Goal: Register for event/course

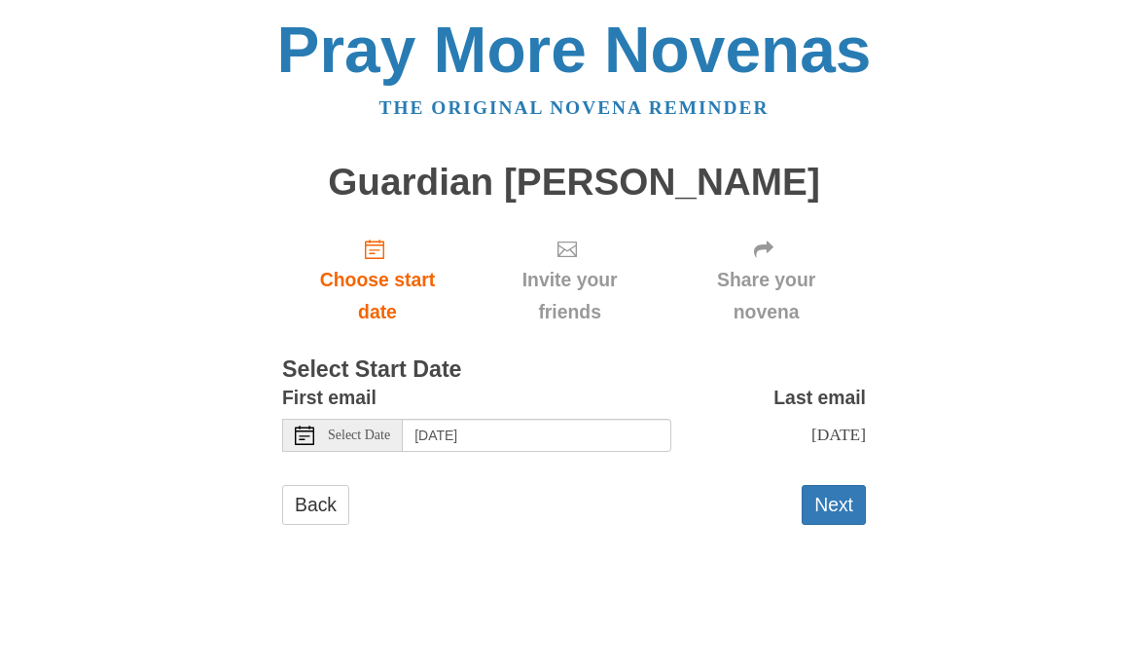
click at [817, 490] on button "Next" at bounding box center [834, 505] width 64 height 40
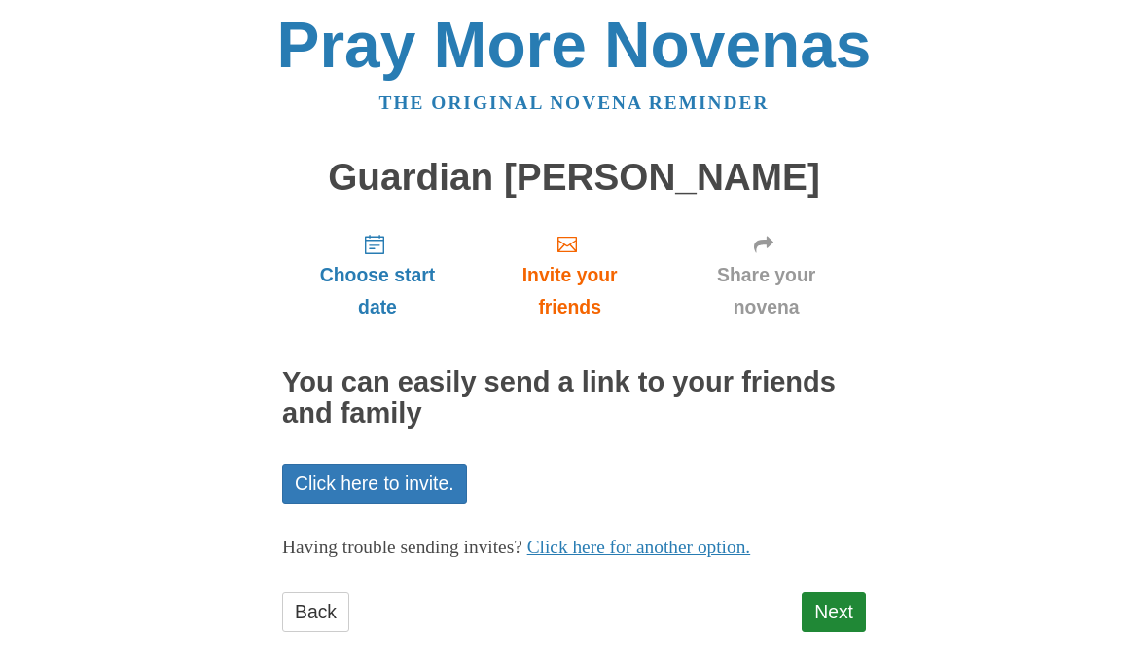
scroll to position [14, 0]
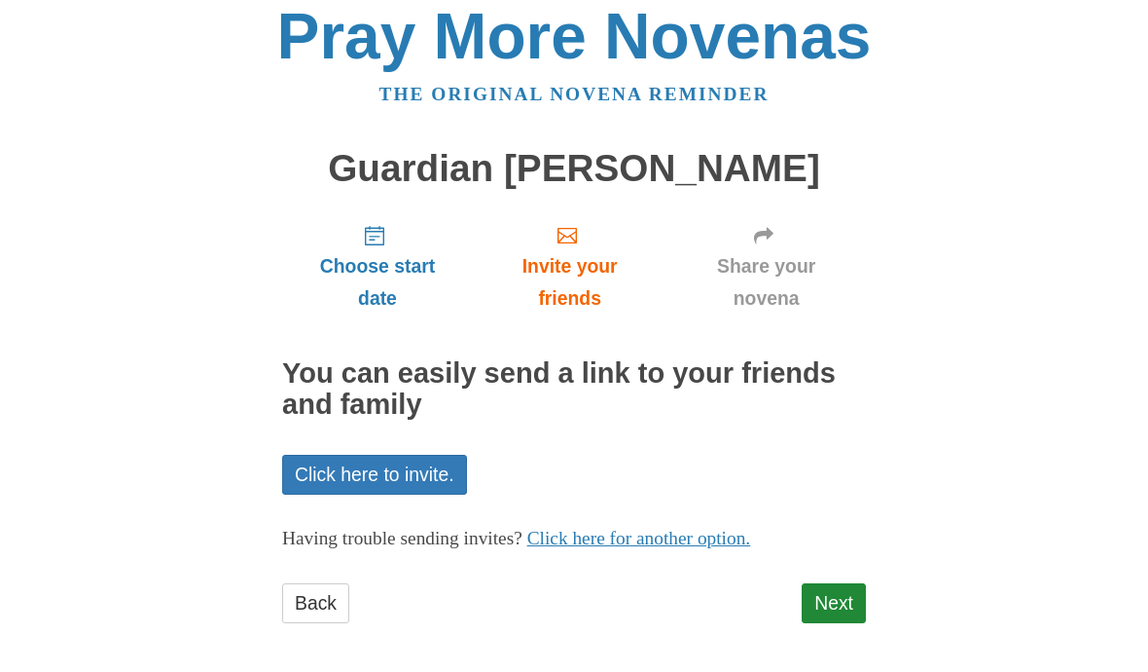
click at [830, 594] on link "Next" at bounding box center [834, 603] width 64 height 40
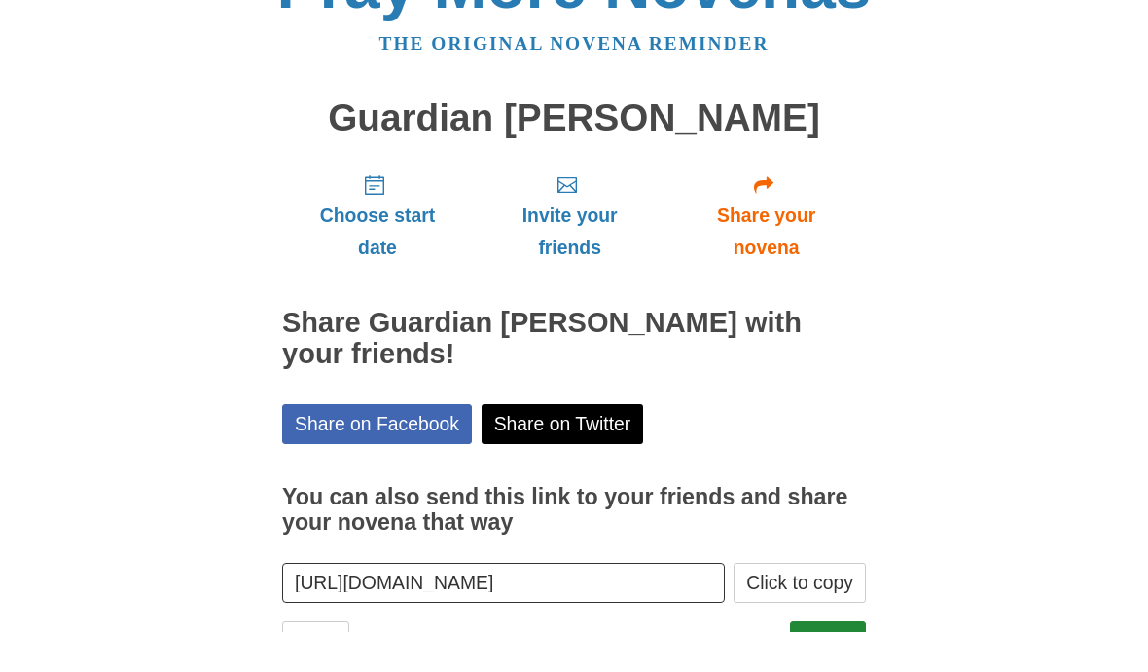
scroll to position [18, 0]
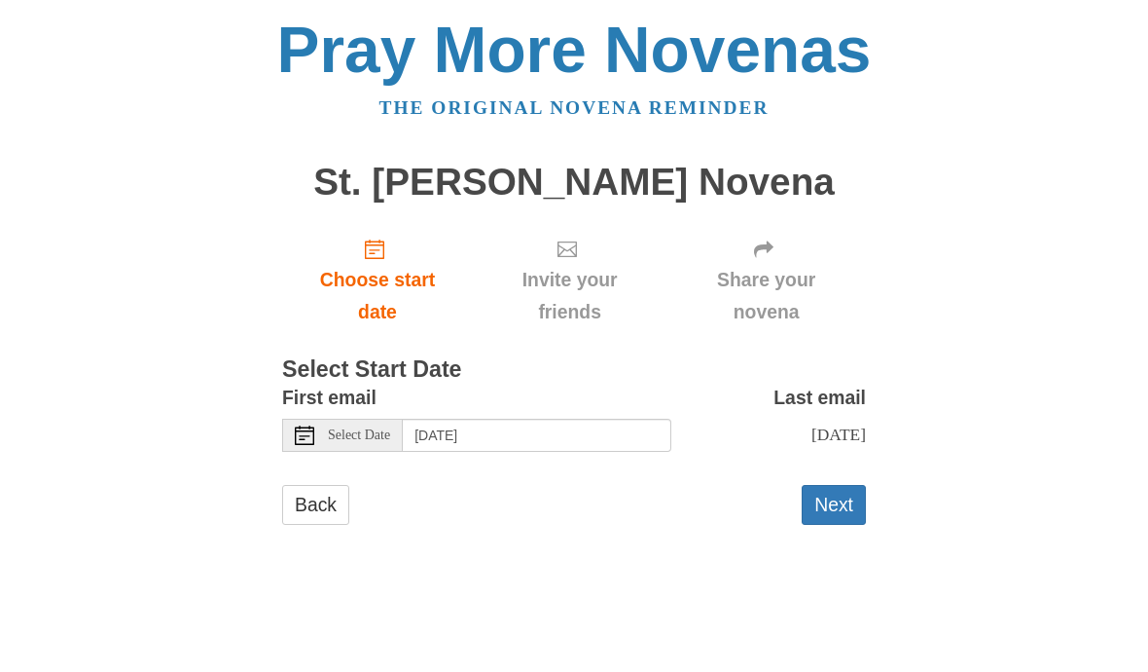
click at [824, 511] on button "Next" at bounding box center [834, 505] width 64 height 40
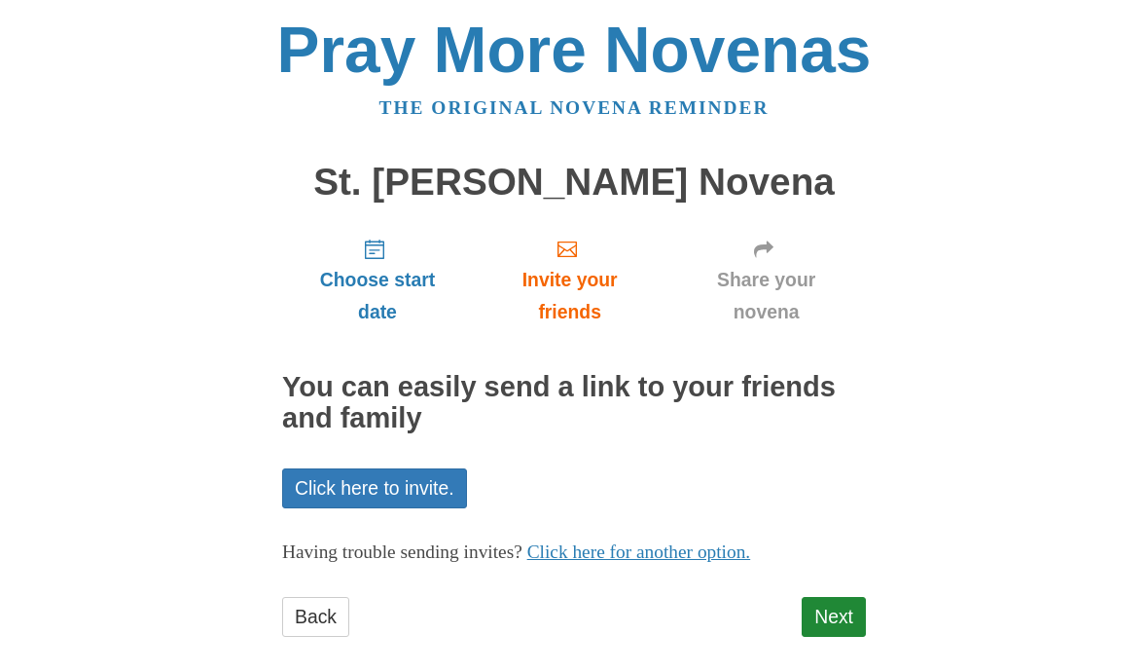
click at [836, 613] on link "Next" at bounding box center [834, 617] width 64 height 40
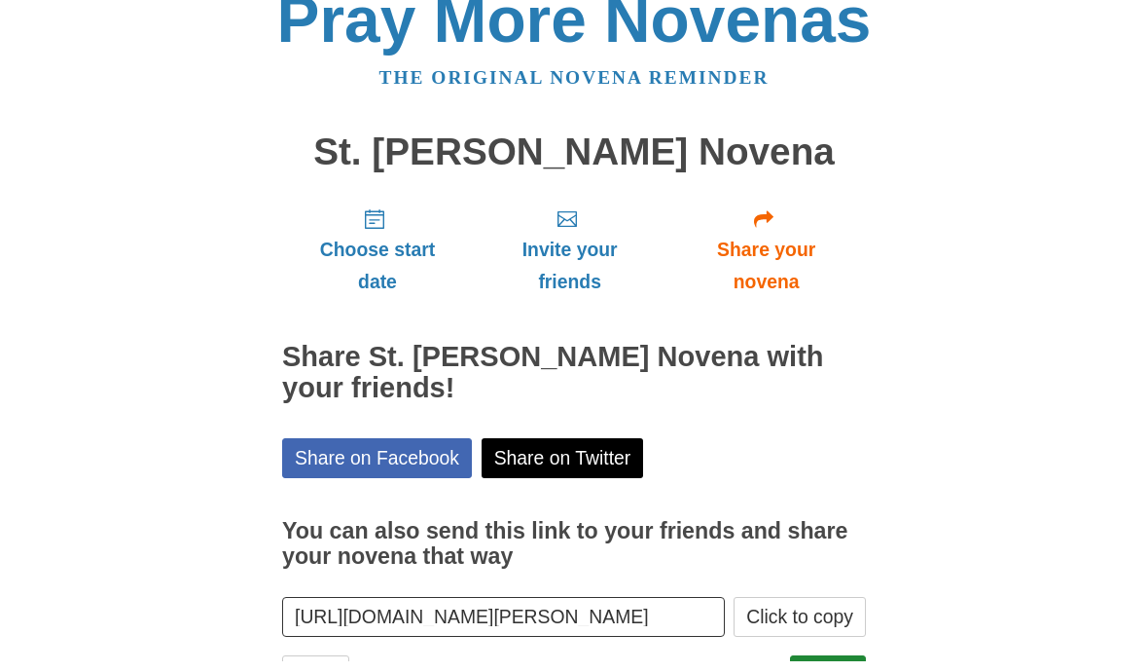
scroll to position [18, 0]
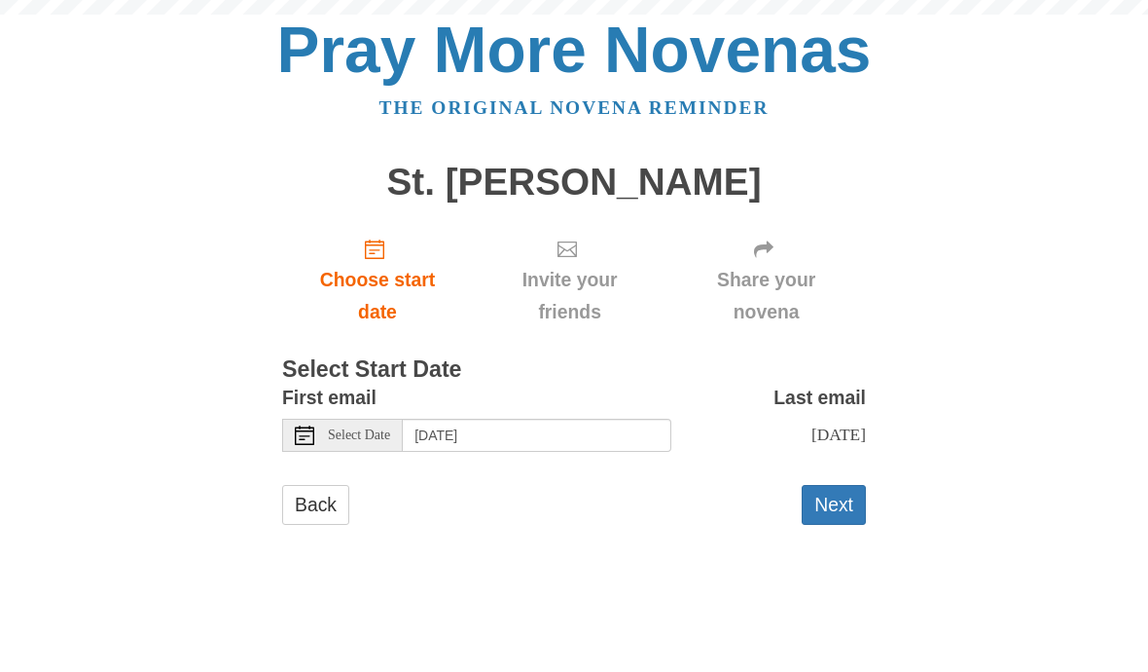
scroll to position [6, 0]
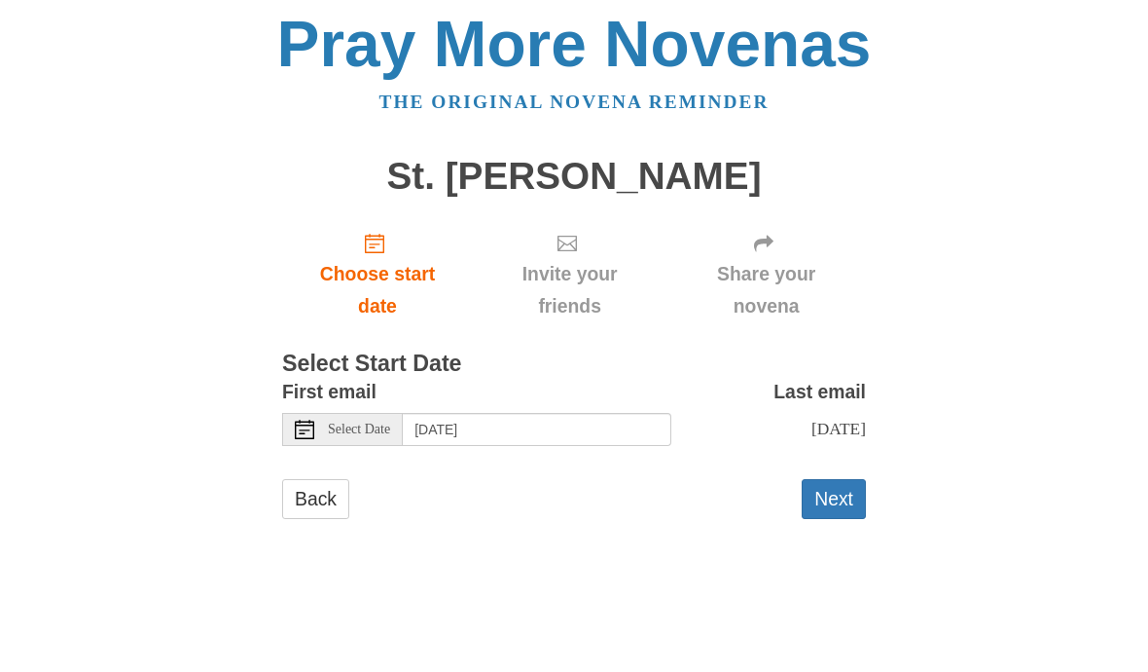
click at [825, 488] on button "Next" at bounding box center [834, 505] width 64 height 40
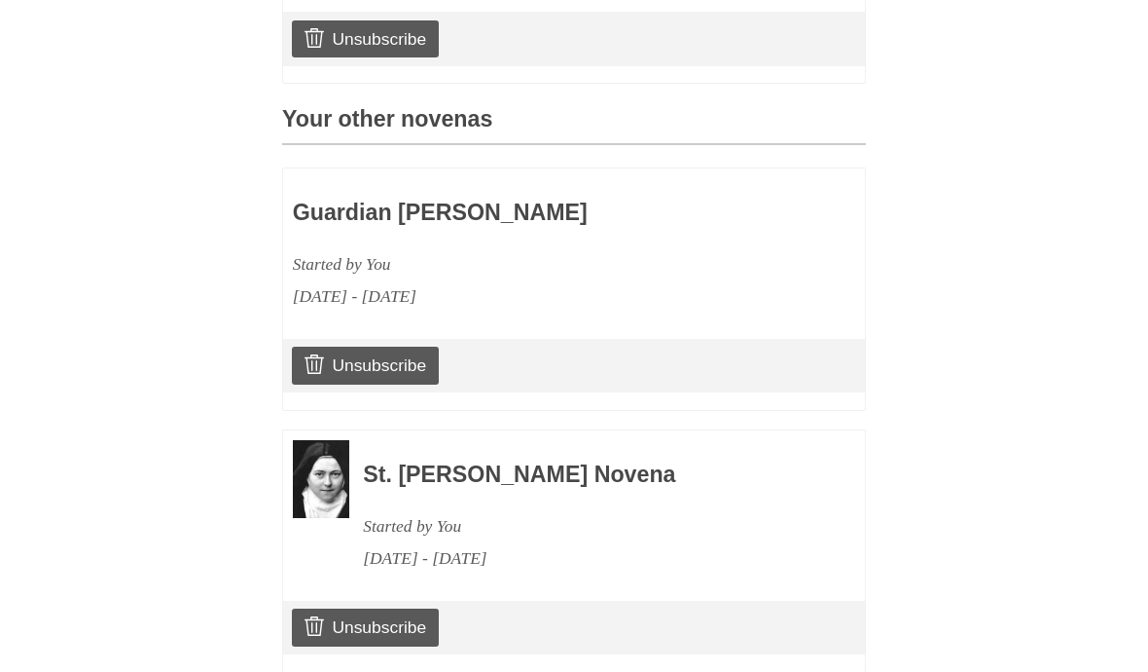
scroll to position [778, 0]
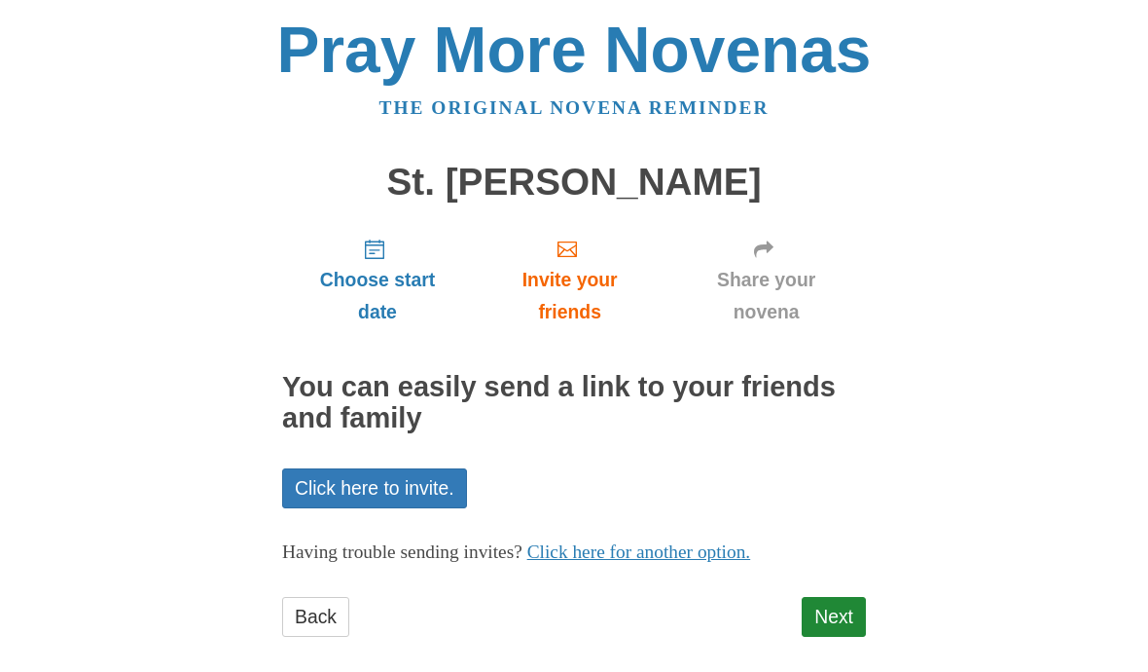
click at [836, 607] on link "Next" at bounding box center [834, 617] width 64 height 40
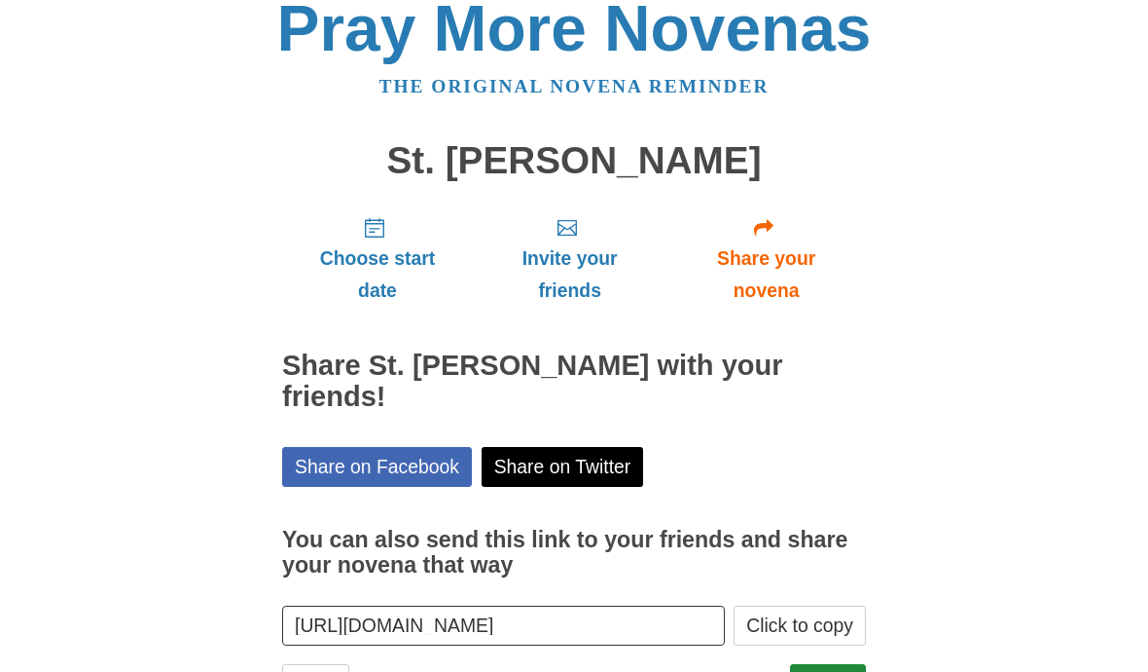
scroll to position [72, 0]
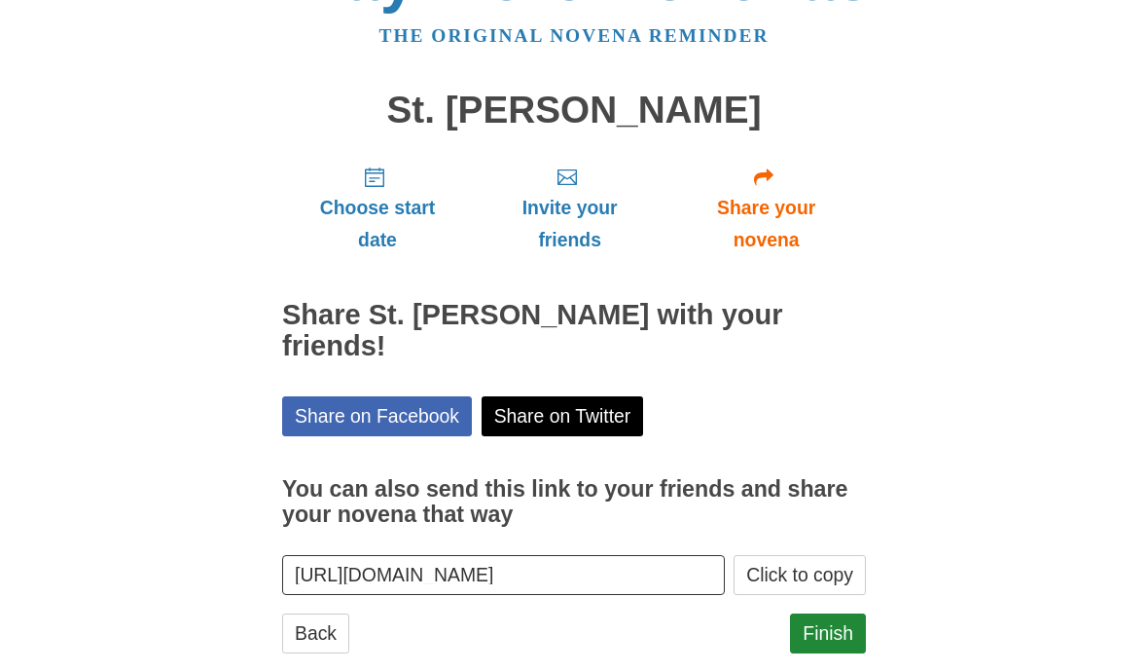
click at [821, 613] on link "Finish" at bounding box center [828, 633] width 76 height 40
